Goal: Information Seeking & Learning: Learn about a topic

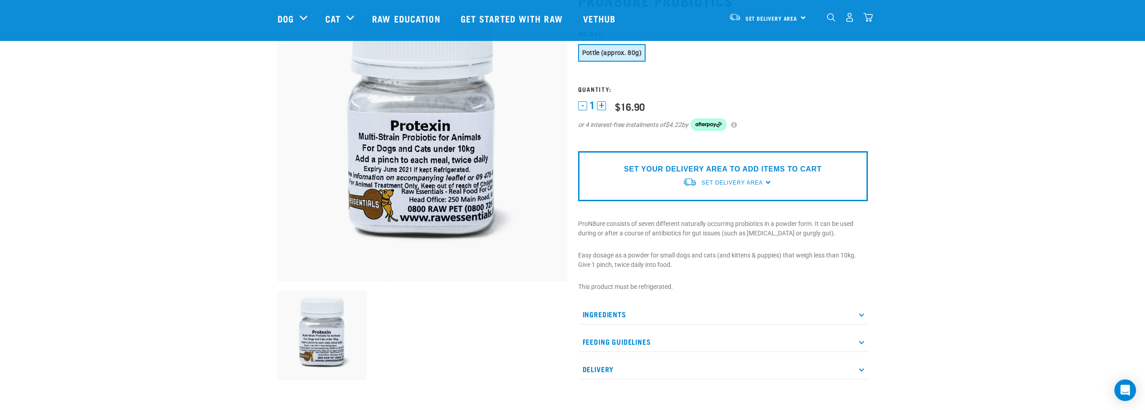
scroll to position [90, 0]
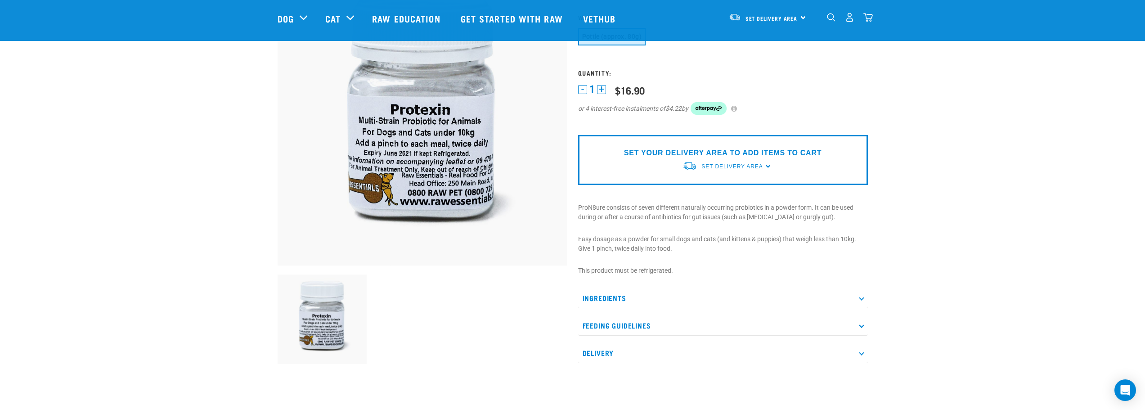
click at [669, 295] on p "Ingredients" at bounding box center [723, 298] width 290 height 20
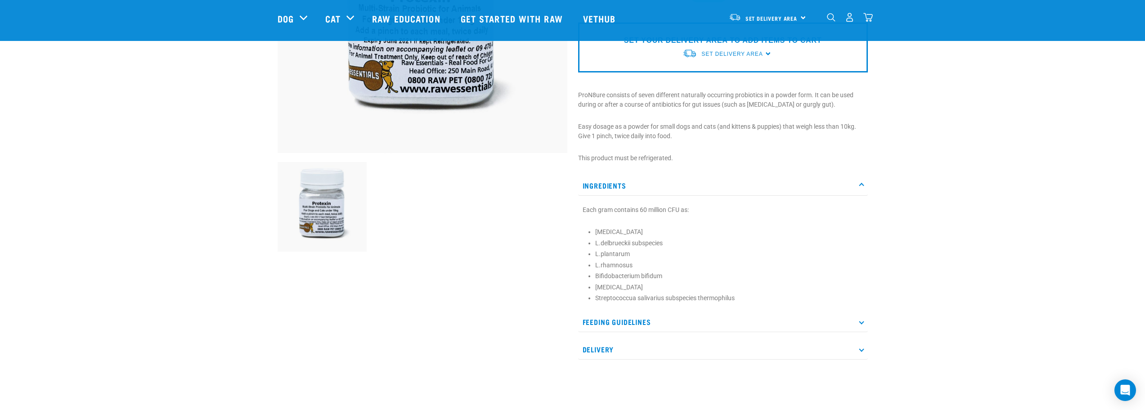
scroll to position [225, 0]
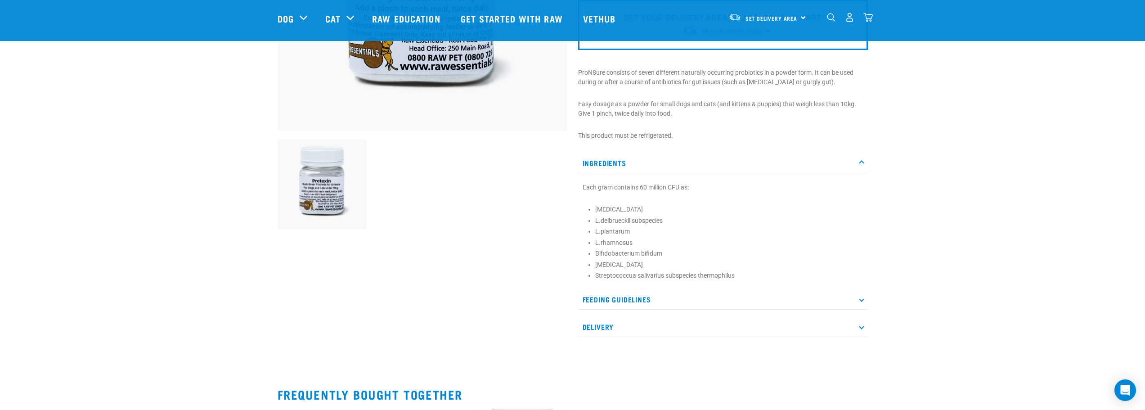
click at [669, 295] on p "Feeding Guidelines" at bounding box center [723, 299] width 290 height 20
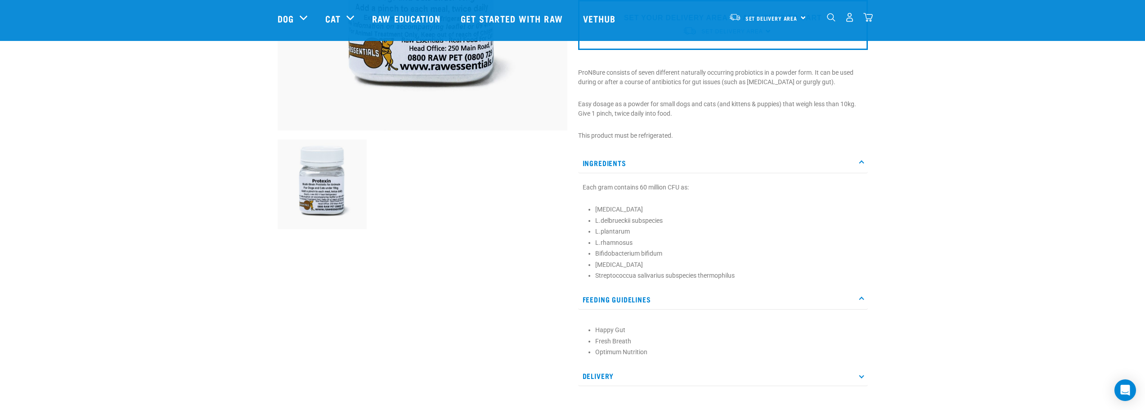
click at [617, 168] on p "Ingredients" at bounding box center [723, 163] width 290 height 20
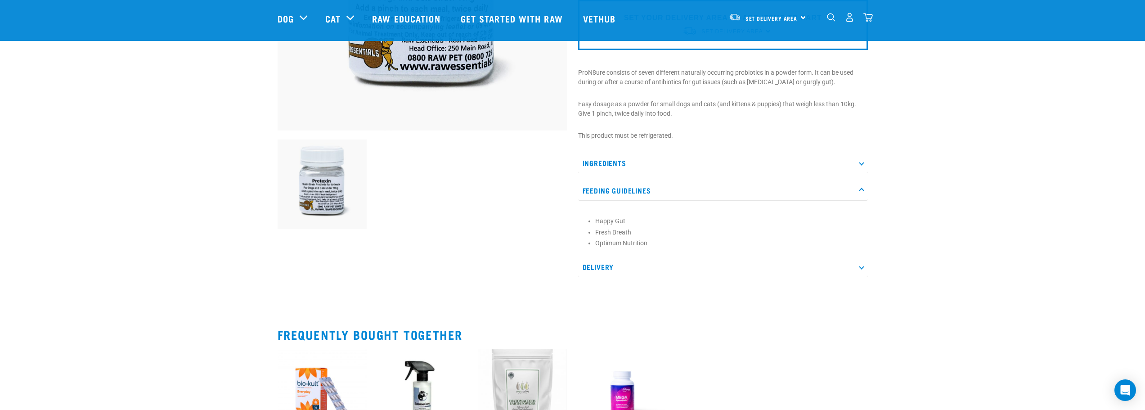
click at [624, 194] on p "Feeding Guidelines" at bounding box center [723, 190] width 290 height 20
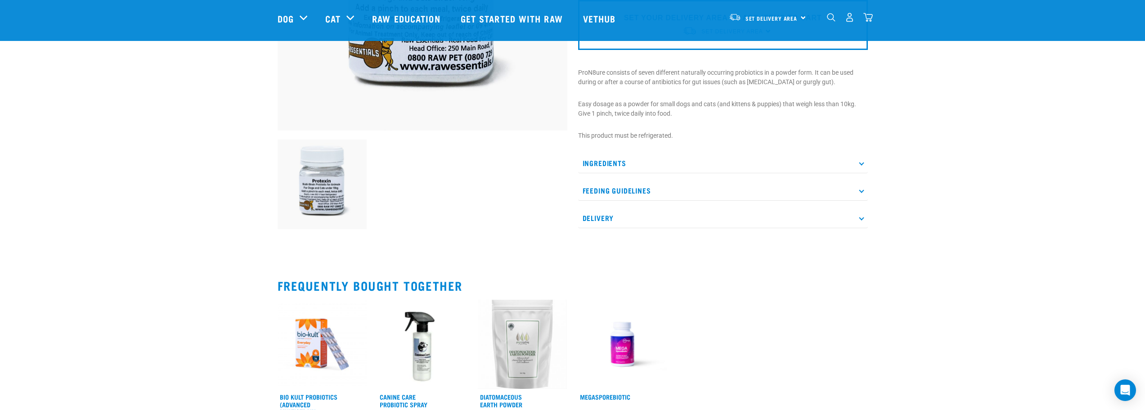
click at [625, 215] on p "Delivery" at bounding box center [723, 218] width 290 height 20
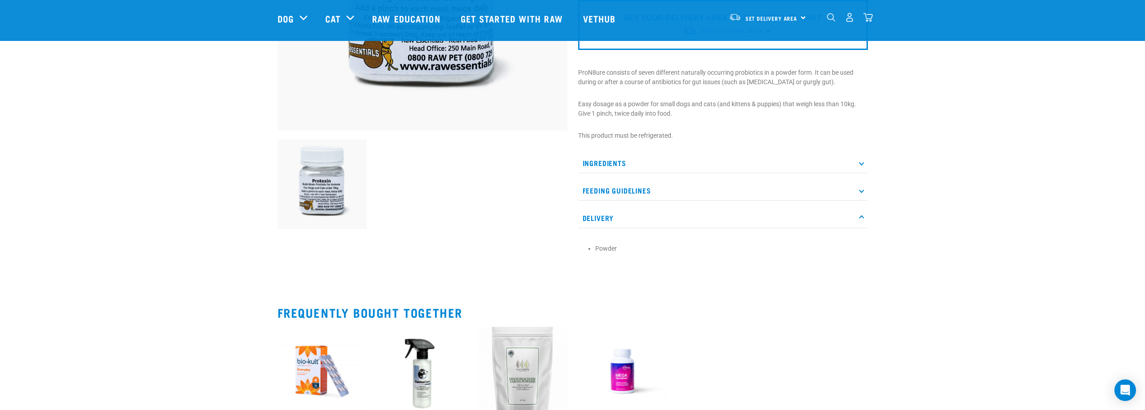
click at [625, 215] on p "Delivery" at bounding box center [723, 218] width 290 height 20
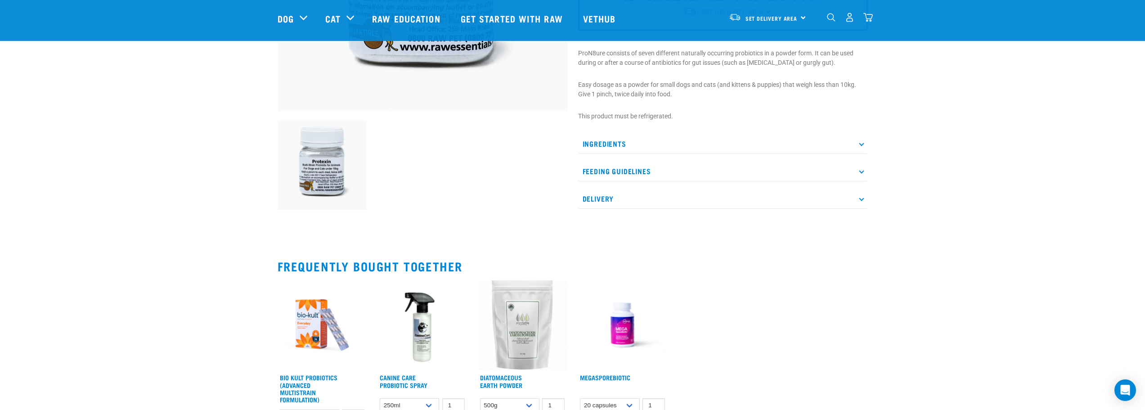
scroll to position [360, 0]
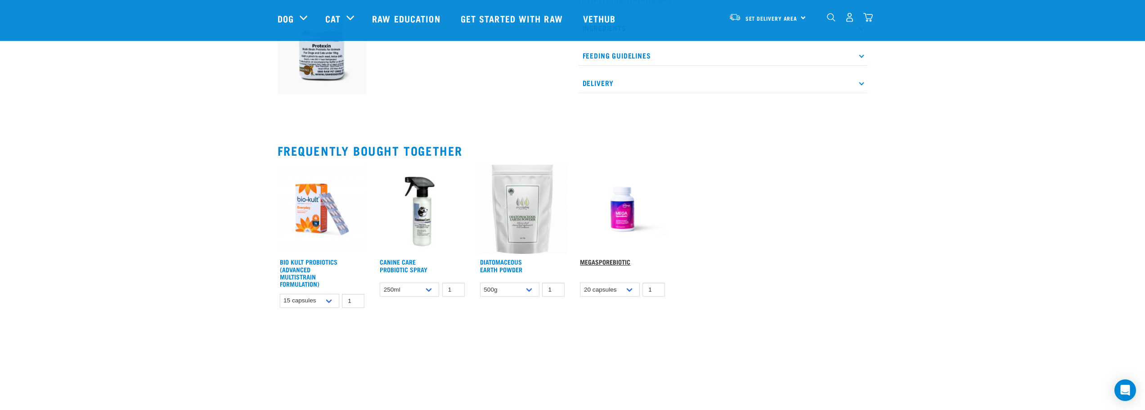
click at [594, 263] on link "MegaSporeBiotic" at bounding box center [605, 261] width 50 height 3
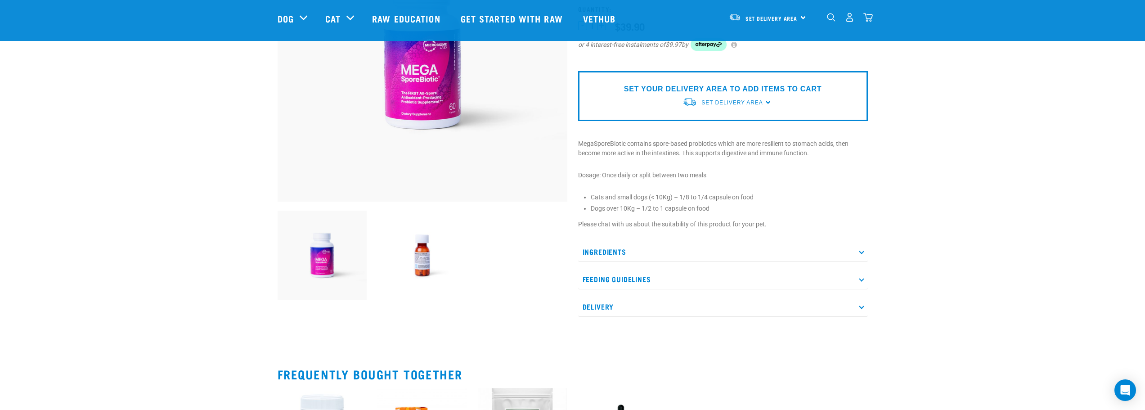
scroll to position [180, 0]
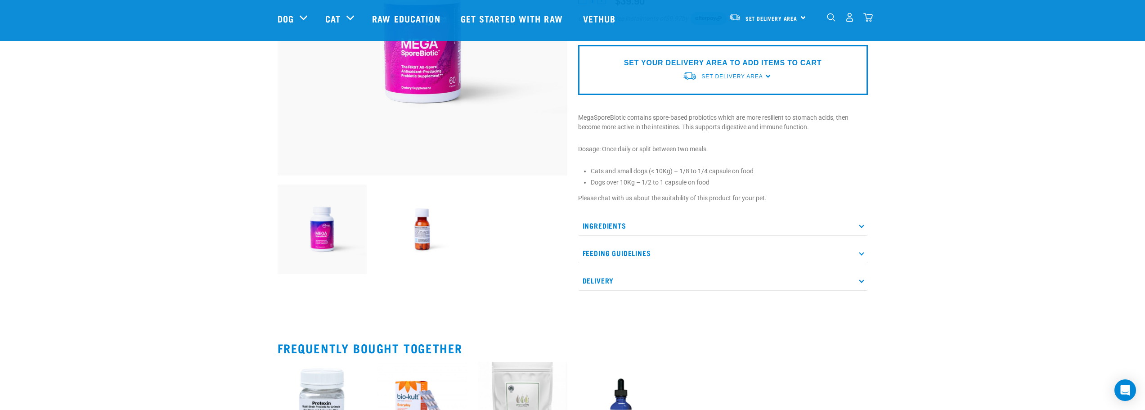
click at [841, 220] on p "Ingredients" at bounding box center [723, 226] width 290 height 20
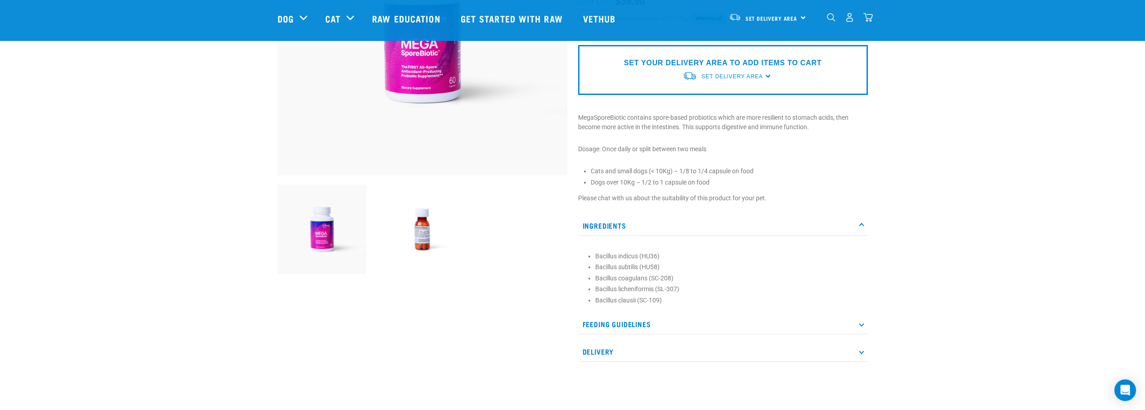
click at [841, 220] on p "Ingredients" at bounding box center [723, 226] width 290 height 20
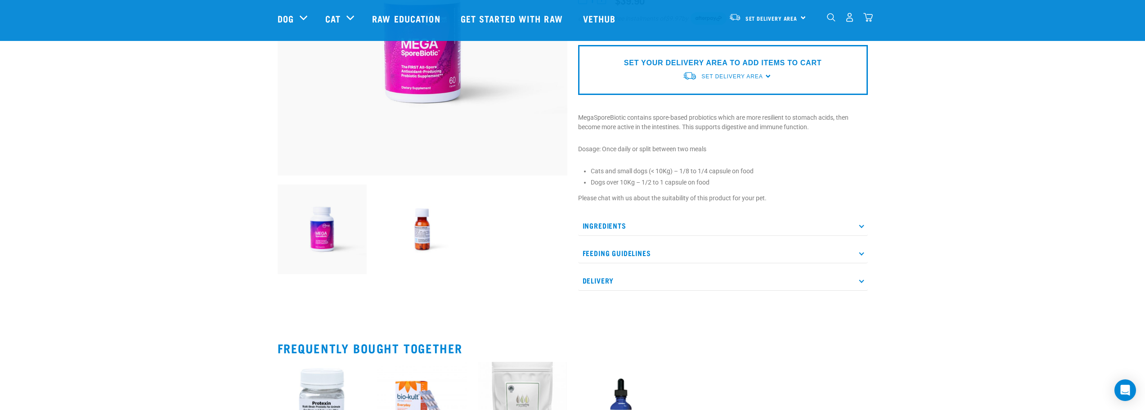
click at [797, 248] on p "Feeding Guidelines" at bounding box center [723, 253] width 290 height 20
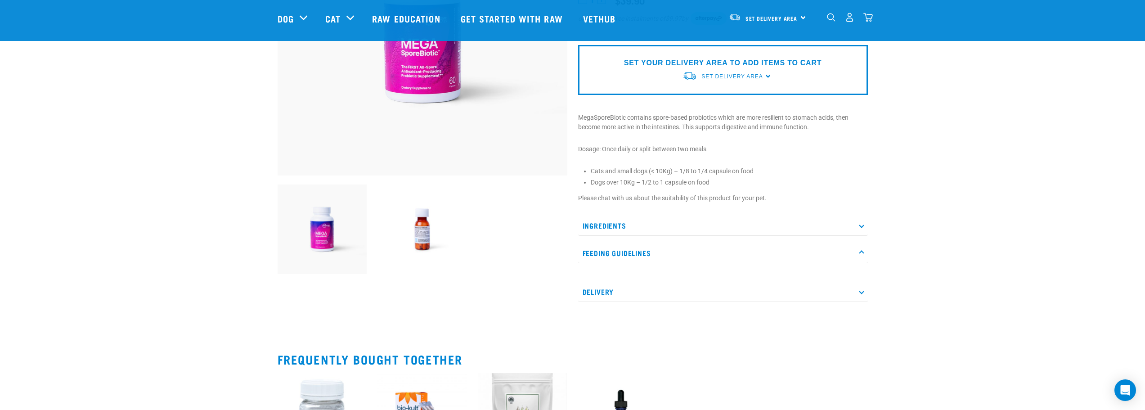
click at [797, 257] on p "Feeding Guidelines" at bounding box center [723, 253] width 290 height 20
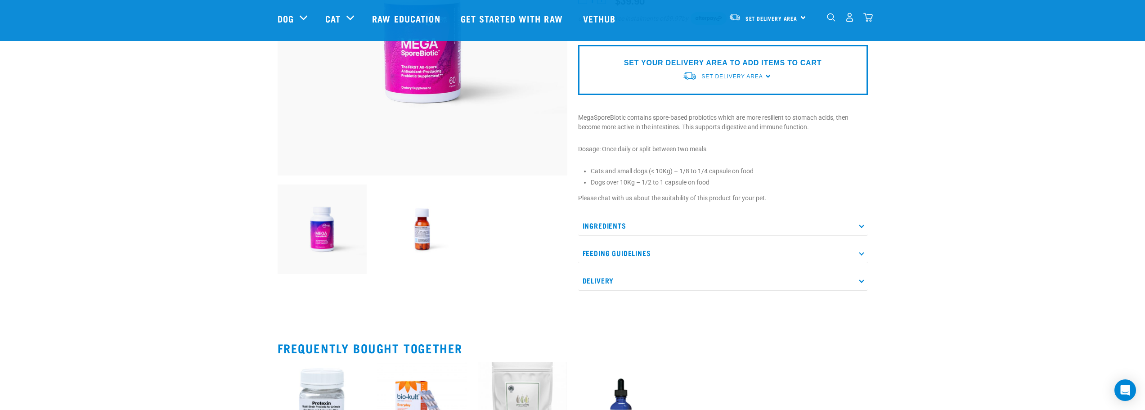
click at [787, 278] on p "Delivery" at bounding box center [723, 280] width 290 height 20
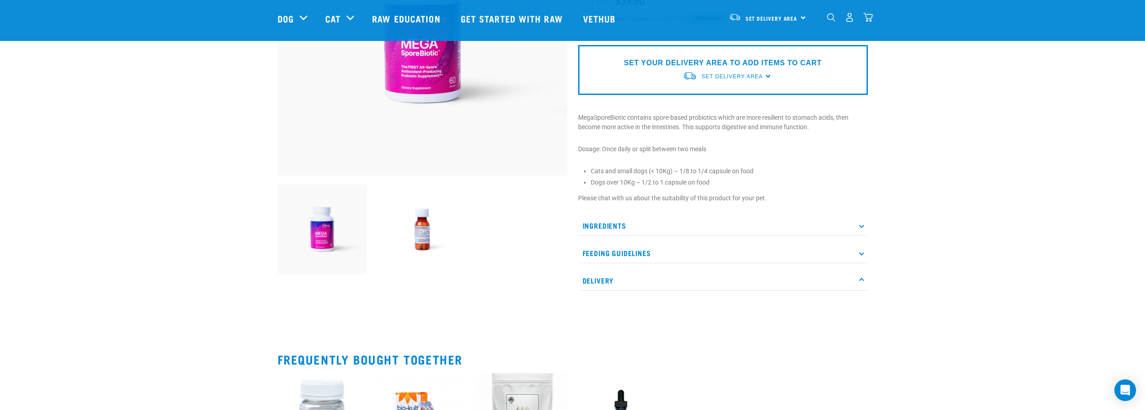
click at [787, 278] on p "Delivery" at bounding box center [723, 280] width 290 height 20
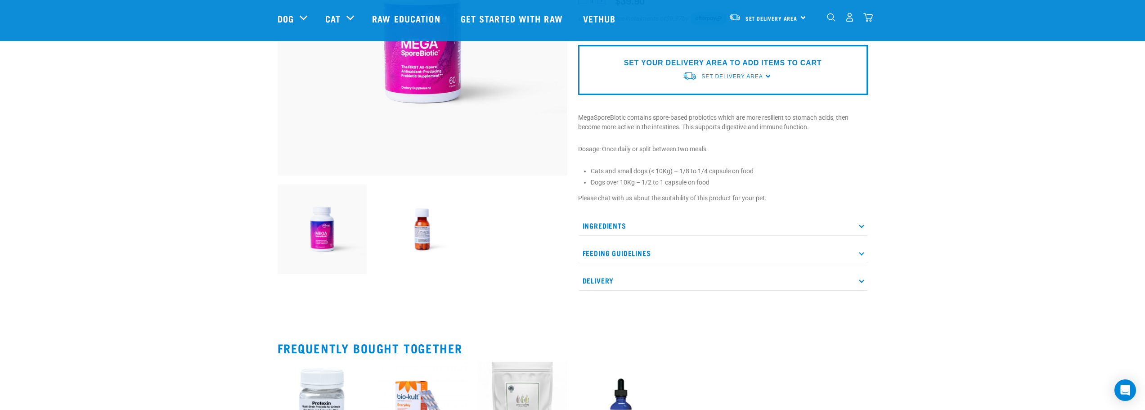
click at [785, 254] on p "Feeding Guidelines" at bounding box center [723, 253] width 290 height 20
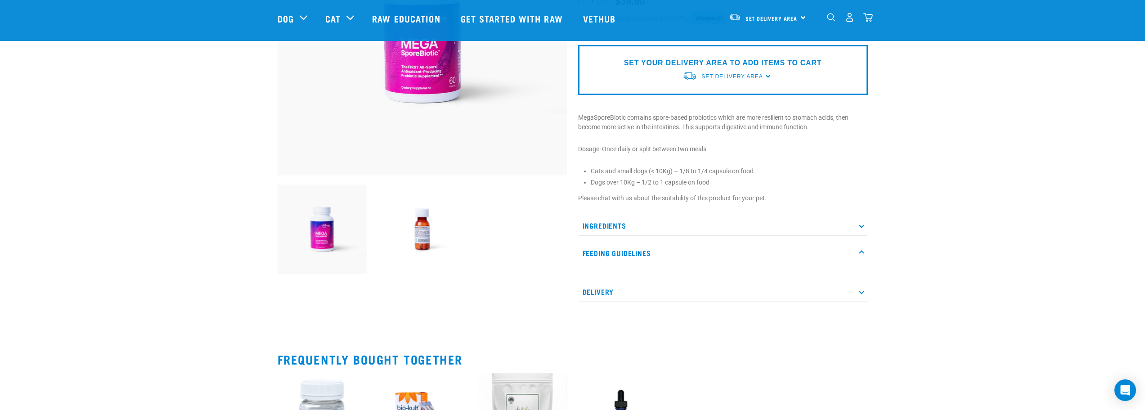
click at [785, 254] on p "Feeding Guidelines" at bounding box center [723, 253] width 290 height 20
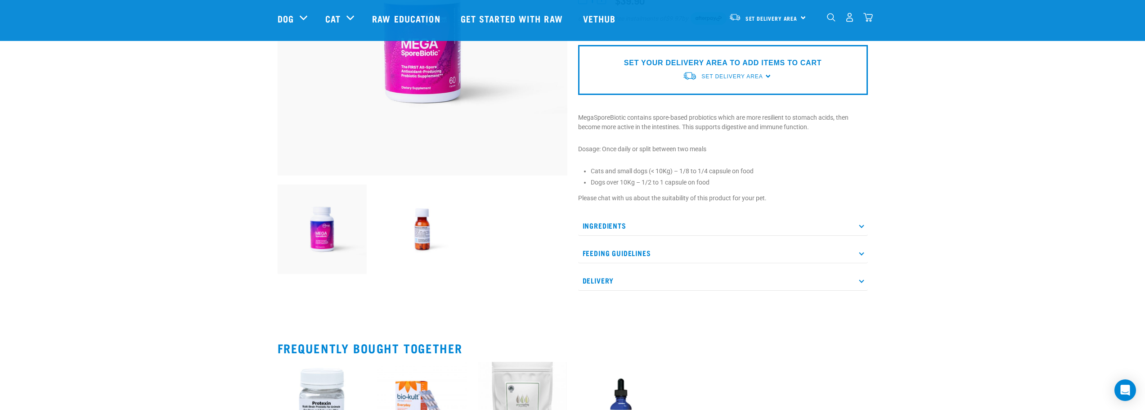
scroll to position [90, 0]
